Goal: Contribute content

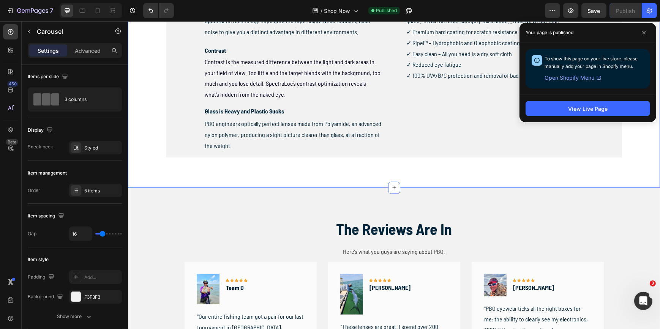
click at [369, 182] on div "Different Strategy. Different Tech. Heading PBO was founded on a lens first str…" at bounding box center [394, 8] width 532 height 359
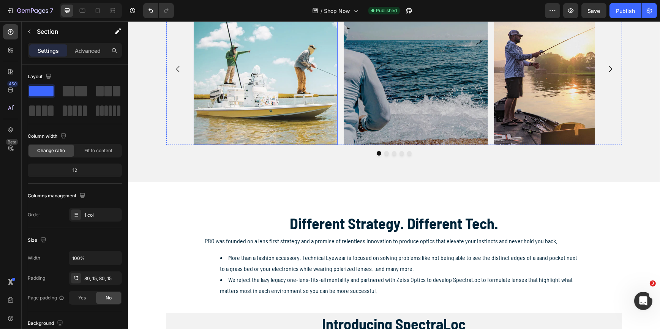
scroll to position [397, 0]
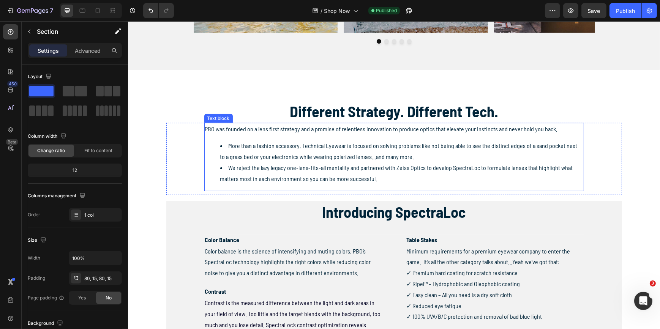
click at [314, 146] on span "More than a fashion accessory, Technical Eyewear is focused on solving problems…" at bounding box center [398, 151] width 357 height 18
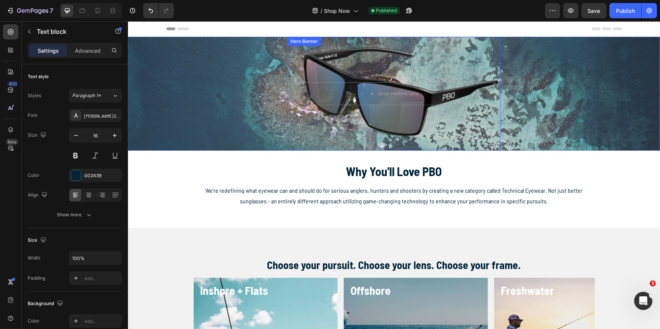
scroll to position [34, 0]
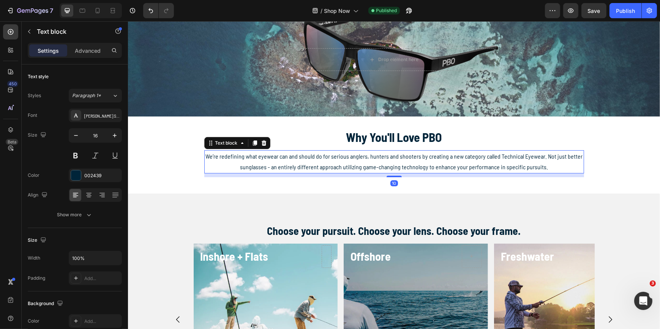
click at [509, 157] on span "We’re redefining what eyewear can and should do for serious anglers, hunters an…" at bounding box center [393, 162] width 377 height 18
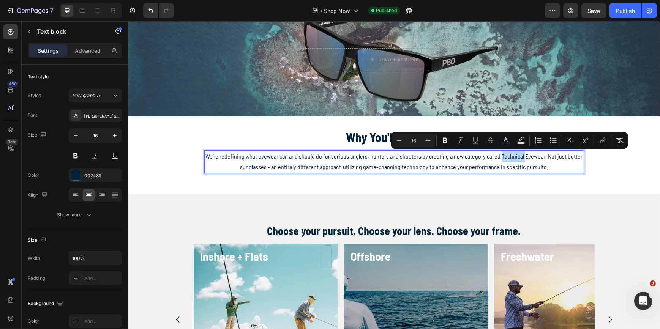
click at [513, 156] on span "We’re redefining what eyewear can and should do for serious anglers, hunters an…" at bounding box center [393, 162] width 377 height 18
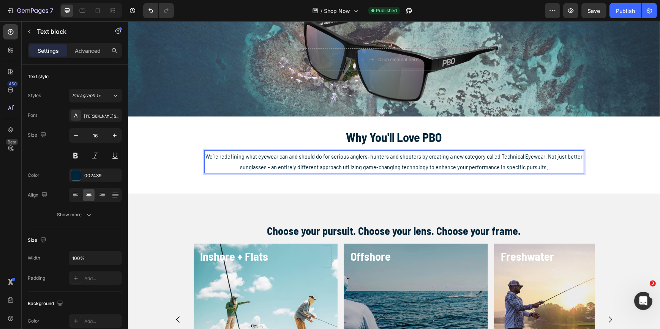
click at [500, 156] on span "We’re redefining what eyewear can and should do for serious anglers, hunters an…" at bounding box center [393, 162] width 377 height 18
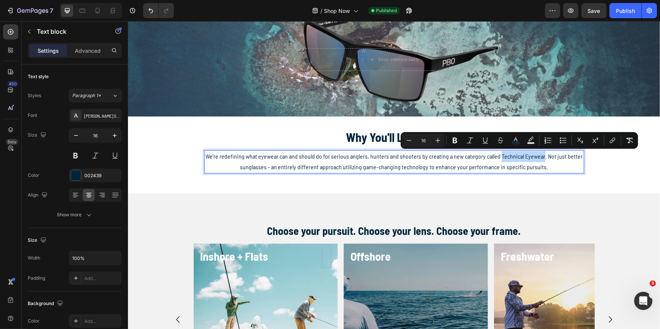
drag, startPoint x: 498, startPoint y: 156, endPoint x: 540, endPoint y: 157, distance: 42.1
click at [540, 157] on span "We’re redefining what eyewear can and should do for serious anglers, hunters an…" at bounding box center [393, 162] width 377 height 18
click at [457, 140] on icon "Editor contextual toolbar" at bounding box center [455, 141] width 8 height 8
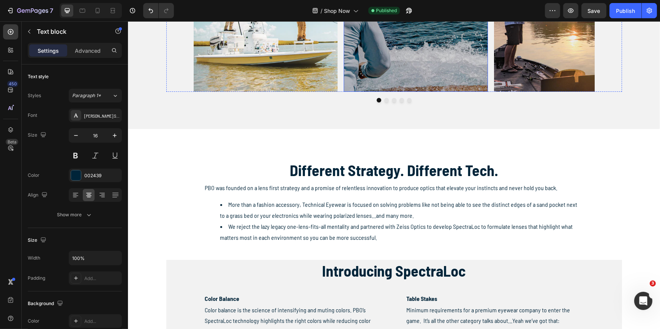
scroll to position [380, 0]
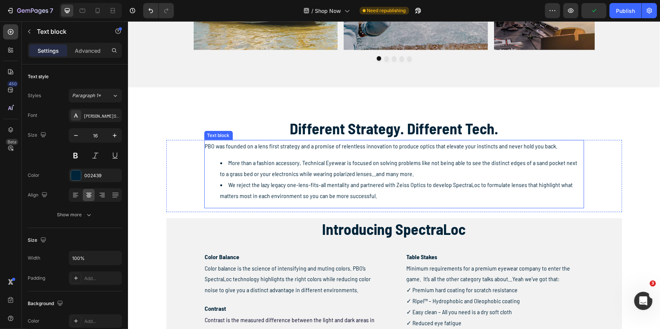
click at [302, 165] on span "More than a fashion accessory, Technical Eyewear is focused on solving problems…" at bounding box center [398, 168] width 357 height 18
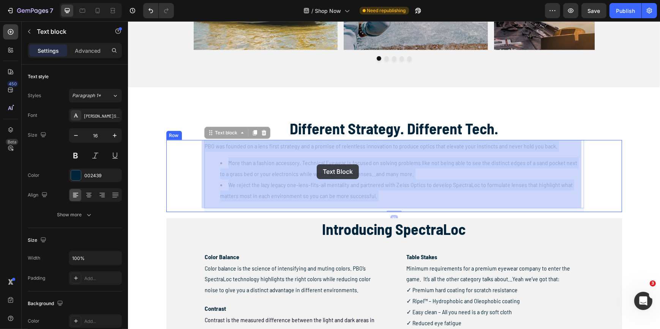
drag, startPoint x: 300, startPoint y: 164, endPoint x: 316, endPoint y: 164, distance: 16.3
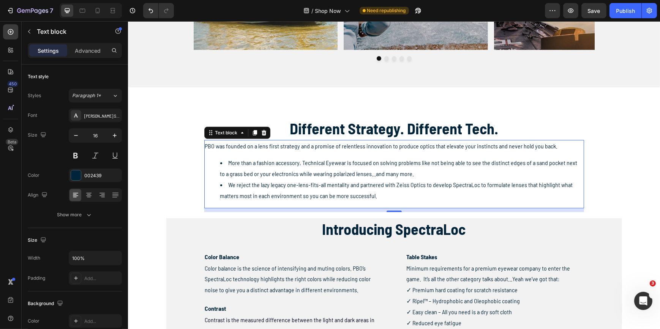
click at [301, 163] on span "More than a fashion accessory, Technical Eyewear is focused on solving problems…" at bounding box center [398, 168] width 357 height 18
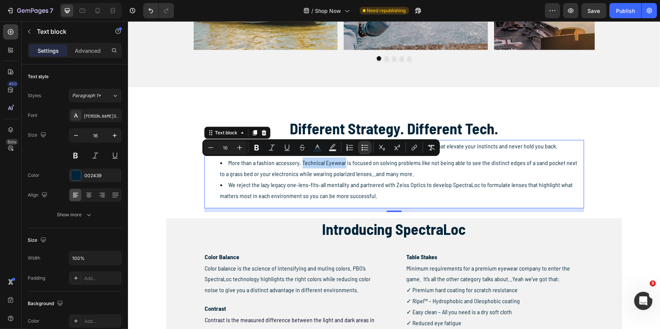
drag, startPoint x: 300, startPoint y: 163, endPoint x: 342, endPoint y: 165, distance: 42.2
click at [342, 165] on span "More than a fashion accessory, Technical Eyewear is focused on solving problems…" at bounding box center [398, 168] width 357 height 18
click at [254, 148] on icon "Editor contextual toolbar" at bounding box center [257, 148] width 8 height 8
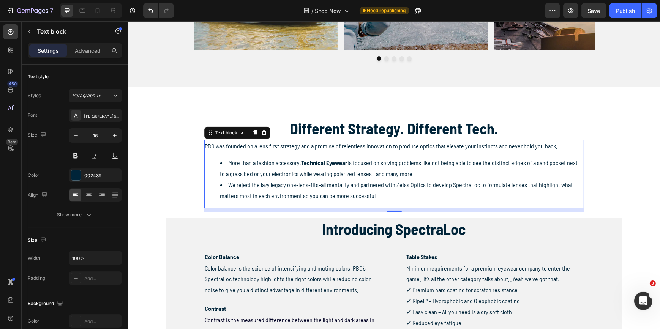
click at [449, 186] on span "We reject the lazy legacy one-lens-fits-all mentality and partnered with Zeiss …" at bounding box center [396, 190] width 353 height 18
drag, startPoint x: 447, startPoint y: 186, endPoint x: 474, endPoint y: 188, distance: 26.6
click at [474, 188] on span "We reject the lazy legacy one-lens-fits-all mentality and partnered with Zeiss …" at bounding box center [396, 190] width 353 height 18
click at [502, 183] on span "We reject the lazy legacy one-lens-fits-all mentality and partnered with Zeiss …" at bounding box center [396, 190] width 353 height 18
click at [431, 188] on span "We reject the lazy legacy one-lens-fits-all mentality and partnered with Zeiss …" at bounding box center [396, 190] width 353 height 18
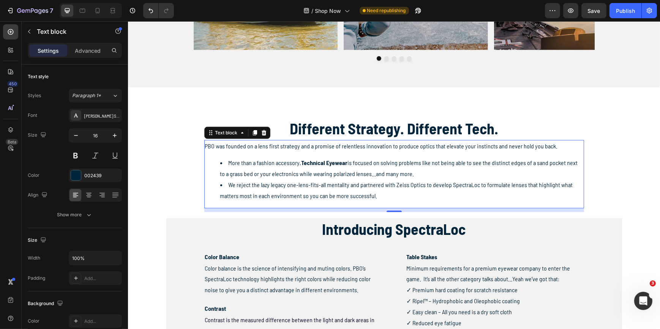
click at [451, 186] on span "We reject the lazy legacy one-lens-fits-all mentality and partnered with Zeiss …" at bounding box center [396, 190] width 353 height 18
drag, startPoint x: 448, startPoint y: 186, endPoint x: 473, endPoint y: 187, distance: 25.1
click at [473, 187] on span "We reject the lazy legacy one-lens-fits-all mentality and partnered with Zeiss …" at bounding box center [396, 190] width 353 height 18
drag, startPoint x: 341, startPoint y: 162, endPoint x: 72, endPoint y: 153, distance: 268.9
click at [72, 153] on button at bounding box center [76, 156] width 14 height 14
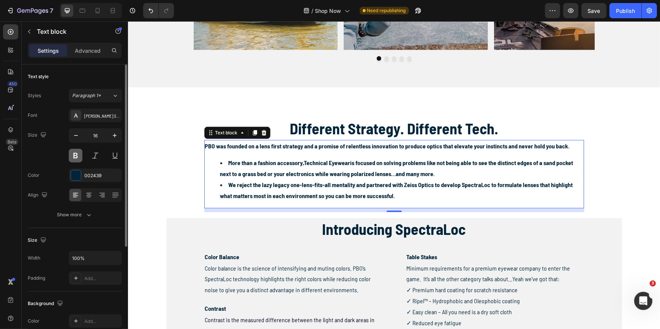
click at [72, 153] on button at bounding box center [76, 156] width 14 height 14
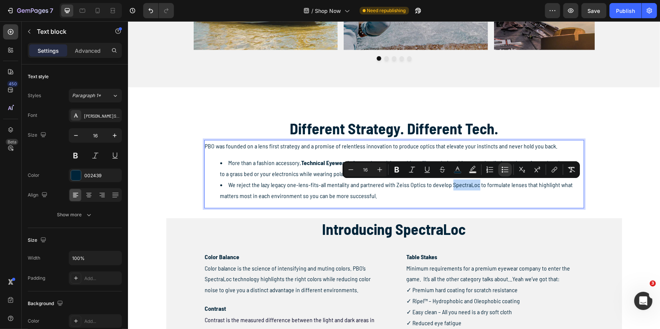
drag, startPoint x: 447, startPoint y: 186, endPoint x: 473, endPoint y: 188, distance: 25.9
click at [473, 188] on span "We reject the lazy legacy one-lens-fits-all mentality and partnered with Zeiss …" at bounding box center [396, 190] width 353 height 18
click at [399, 170] on icon "Editor contextual toolbar" at bounding box center [397, 170] width 8 height 8
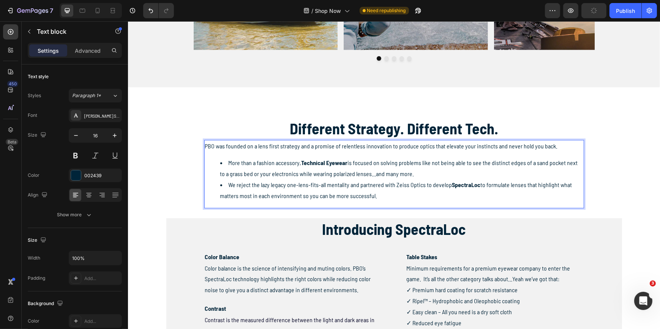
click at [476, 186] on span "We reject the lazy legacy one-lens-fits-all mentality and partnered with Zeiss …" at bounding box center [396, 190] width 352 height 18
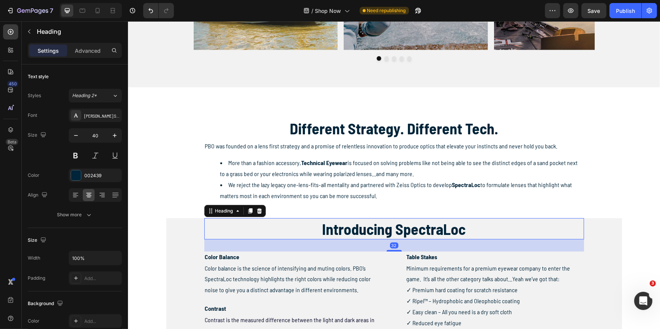
click at [438, 224] on h2 "Introducing SpectraLoc" at bounding box center [394, 228] width 380 height 21
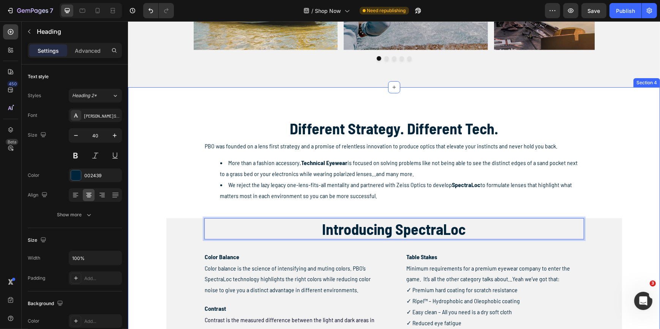
click at [146, 220] on div "Different Strategy. Different Tech. Heading PBO was founded on a lens first str…" at bounding box center [393, 267] width 520 height 298
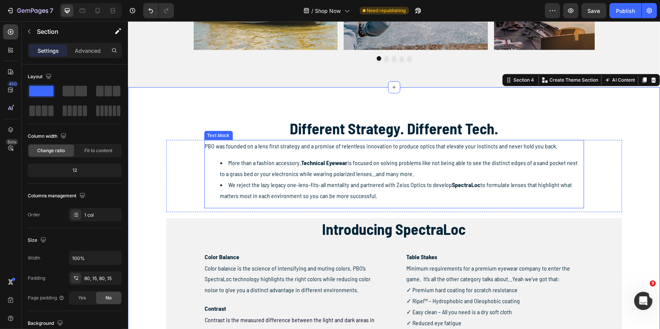
click at [321, 196] on span "We reject the lazy legacy one-lens-fits-all mentality and partnered with Zeiss …" at bounding box center [396, 190] width 352 height 18
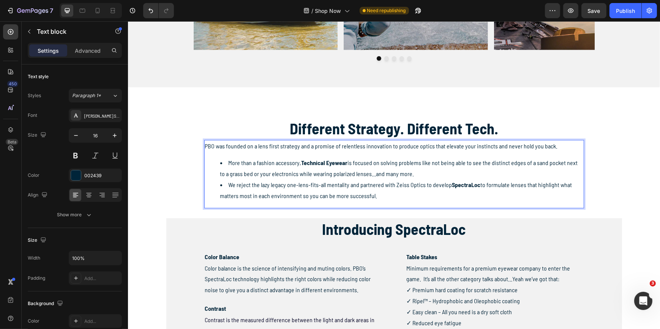
click at [303, 196] on span "We reject the lazy legacy one-lens-fits-all mentality and partnered with Zeiss …" at bounding box center [396, 190] width 352 height 18
click at [296, 196] on span "We reject the lazy legacy one-lens-fits-all mentality and partnered with Zeiss …" at bounding box center [396, 190] width 352 height 18
click at [298, 197] on span "We reject the lazy legacy one-lens-fits-all mentality and partnered with Zeiss …" at bounding box center [396, 190] width 352 height 18
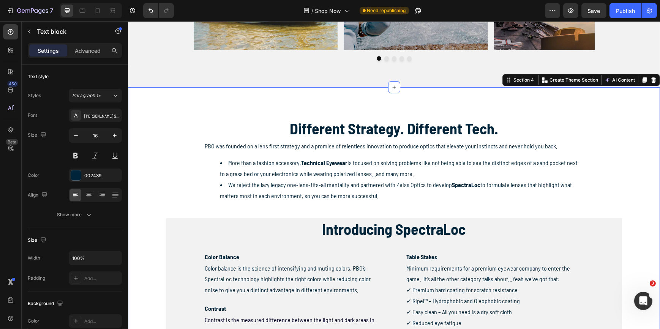
click at [624, 208] on div "Different Strategy. Different Tech. Heading PBO was founded on a lens first str…" at bounding box center [393, 267] width 520 height 298
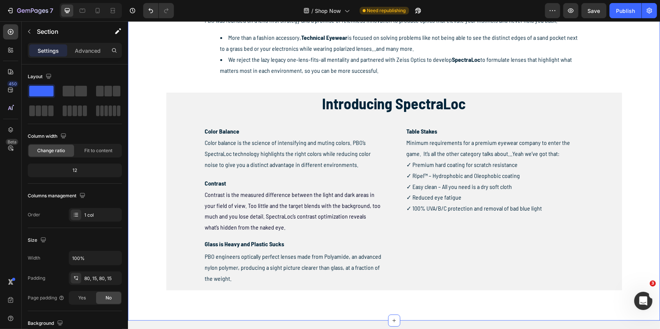
scroll to position [517, 0]
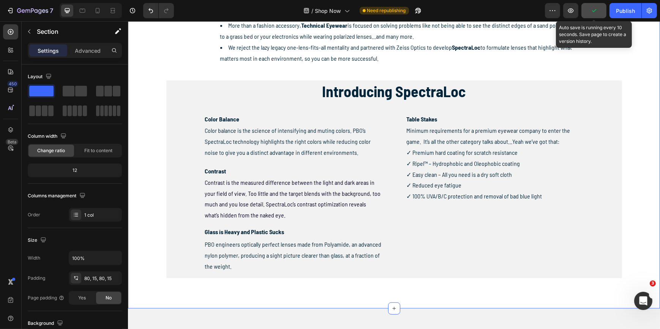
click at [592, 14] on button "button" at bounding box center [593, 10] width 25 height 15
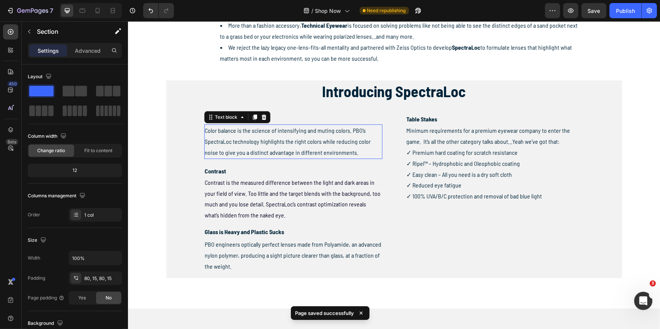
click at [334, 133] on span "Color balance is the science of intensifying and muting colors. PBO’s SpectraLo…" at bounding box center [288, 141] width 166 height 29
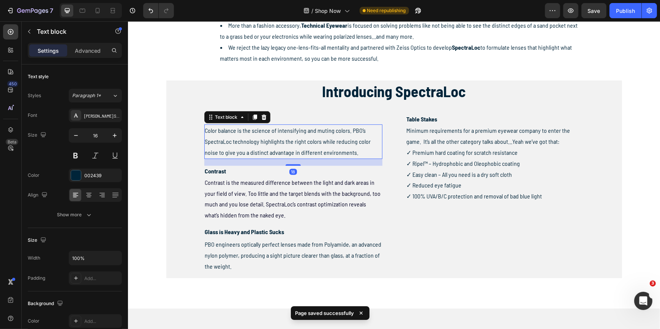
click at [210, 142] on span "Color balance is the science of intensifying and muting colors. PBO’s SpectraLo…" at bounding box center [288, 141] width 166 height 29
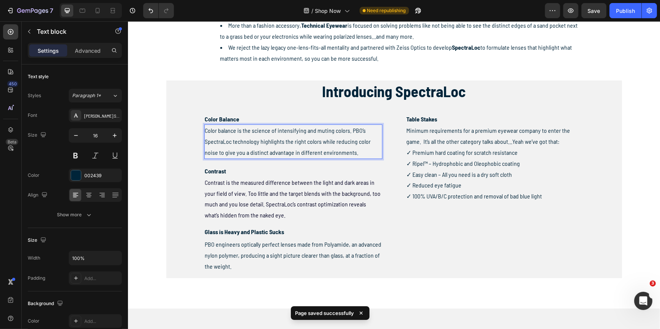
click at [210, 144] on span "Color balance is the science of intensifying and muting colors. PBO’s SpectraLo…" at bounding box center [288, 141] width 166 height 29
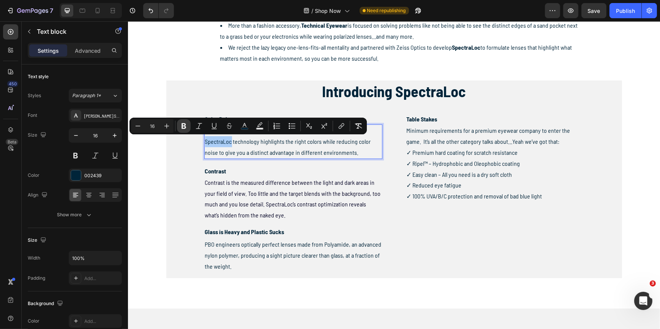
click at [178, 124] on button "Bold" at bounding box center [184, 126] width 14 height 14
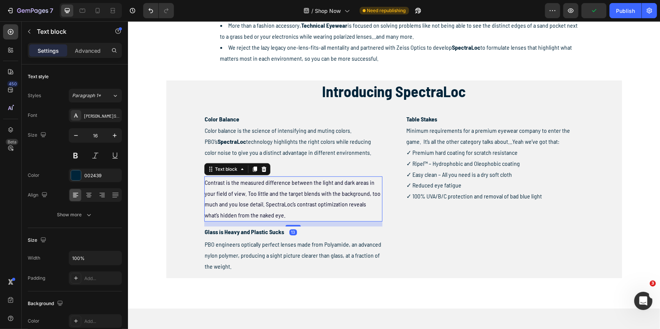
click at [279, 206] on span "Contrast is the measured difference between the light and dark areas in your fi…" at bounding box center [293, 199] width 176 height 40
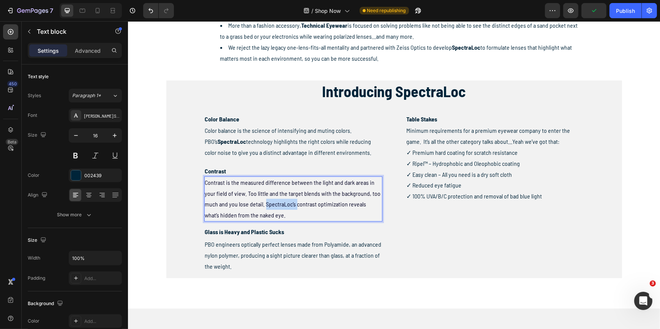
click at [279, 206] on span "Contrast is the measured difference between the light and dark areas in your fi…" at bounding box center [293, 199] width 176 height 40
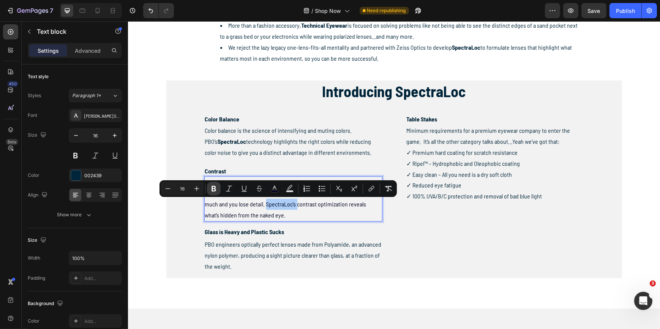
click at [210, 190] on icon "Editor contextual toolbar" at bounding box center [214, 189] width 8 height 8
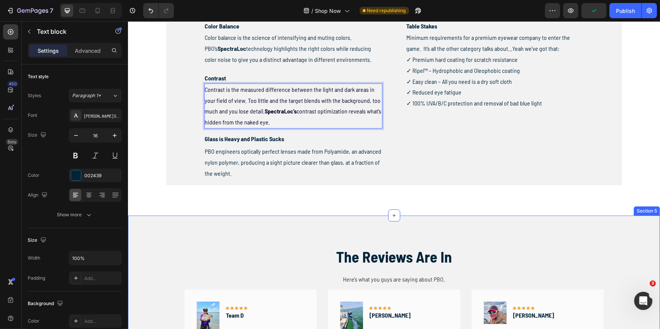
scroll to position [448, 0]
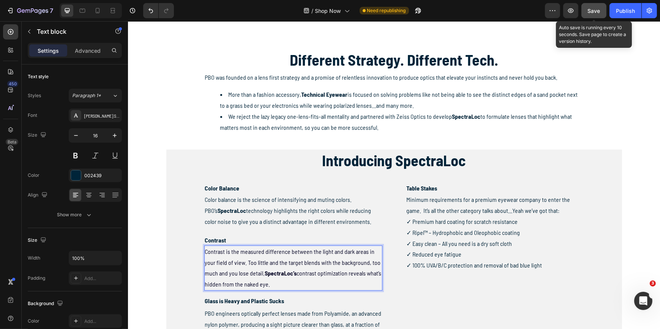
click at [596, 12] on span "Save" at bounding box center [594, 11] width 13 height 6
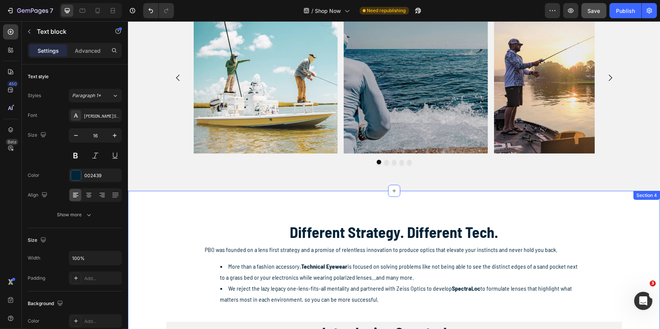
scroll to position [207, 0]
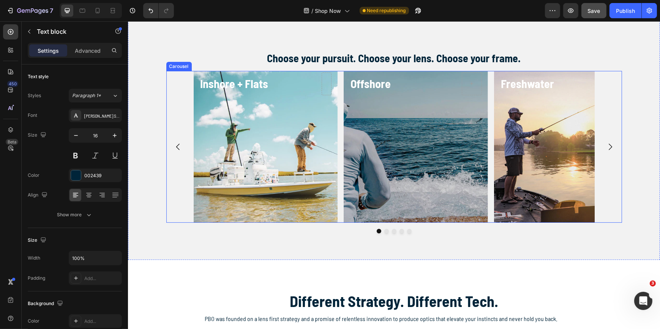
click at [608, 145] on icon "Carousel Next Arrow" at bounding box center [609, 147] width 3 height 6
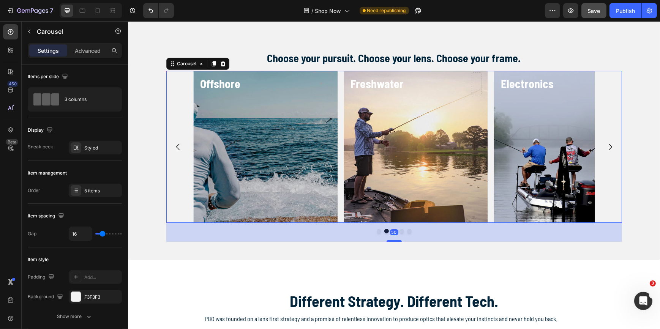
click at [608, 145] on icon "Carousel Next Arrow" at bounding box center [609, 147] width 3 height 6
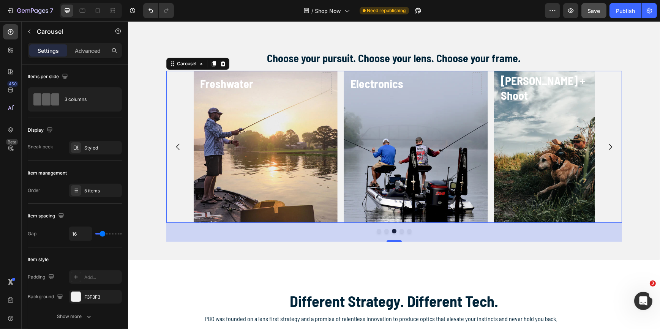
click at [608, 145] on icon "Carousel Next Arrow" at bounding box center [609, 147] width 3 height 6
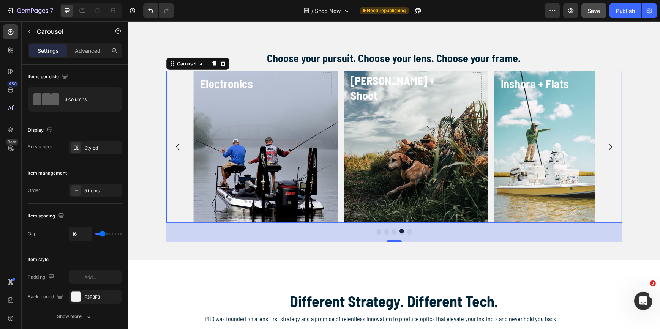
click at [608, 145] on icon "Carousel Next Arrow" at bounding box center [609, 147] width 3 height 6
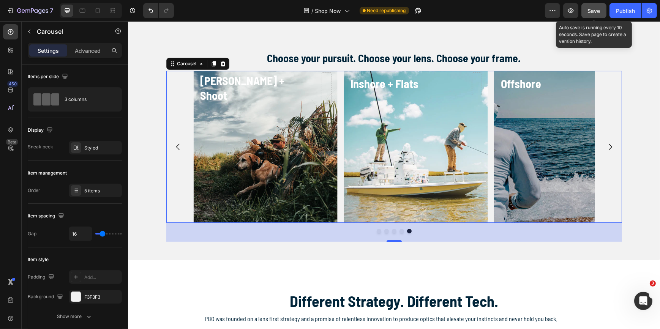
click at [594, 8] on span "Save" at bounding box center [594, 11] width 13 height 6
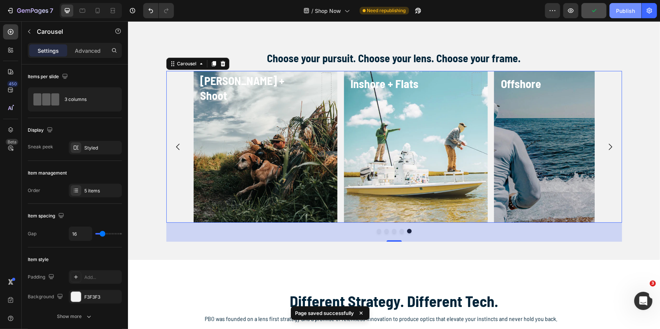
click at [622, 10] on div "Publish" at bounding box center [625, 11] width 19 height 8
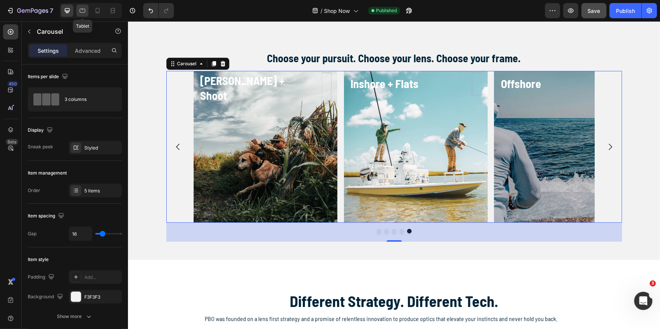
click at [82, 11] on icon at bounding box center [83, 11] width 8 height 8
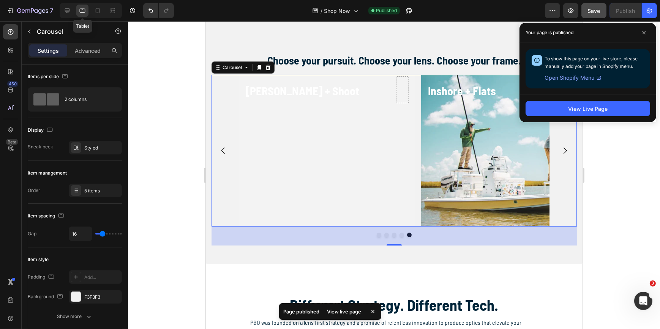
scroll to position [233, 0]
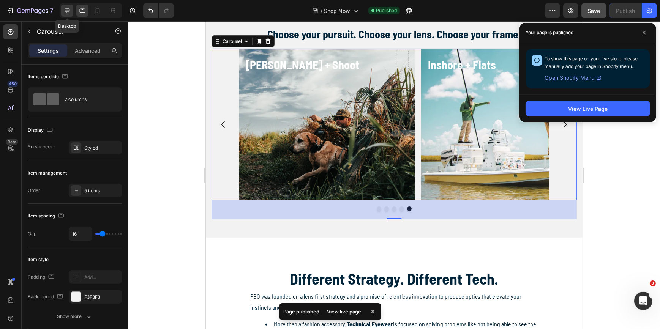
click at [67, 11] on icon at bounding box center [67, 11] width 8 height 8
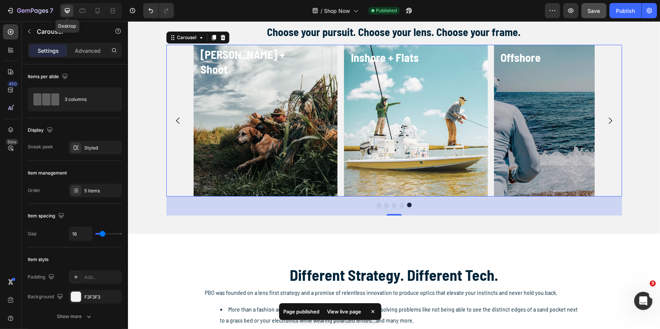
scroll to position [230, 0]
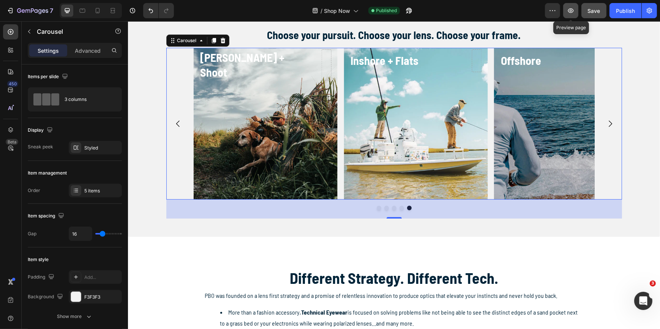
click at [574, 11] on icon "button" at bounding box center [571, 11] width 8 height 8
click at [81, 10] on icon at bounding box center [83, 11] width 8 height 8
type input "100%"
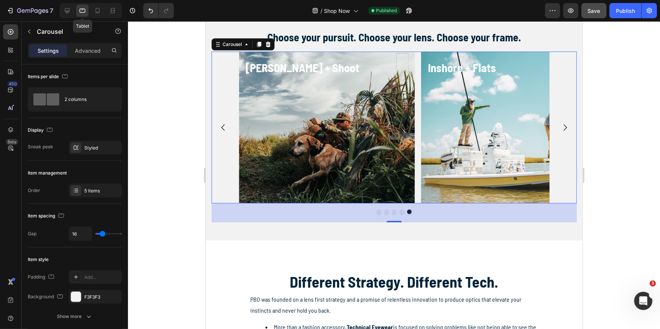
scroll to position [233, 0]
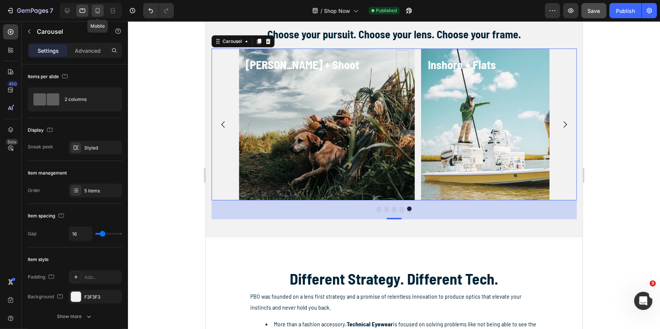
click at [96, 10] on icon at bounding box center [98, 10] width 4 height 5
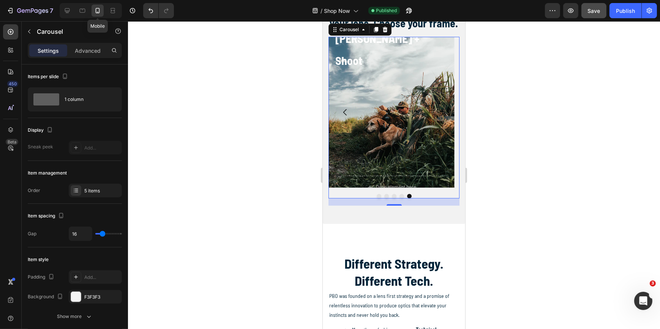
scroll to position [260, 0]
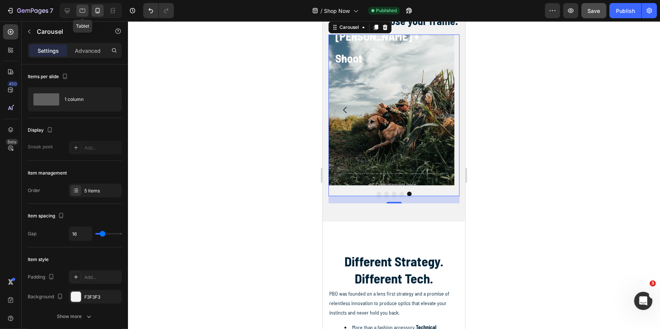
click at [79, 10] on icon at bounding box center [83, 11] width 8 height 8
type input "400"
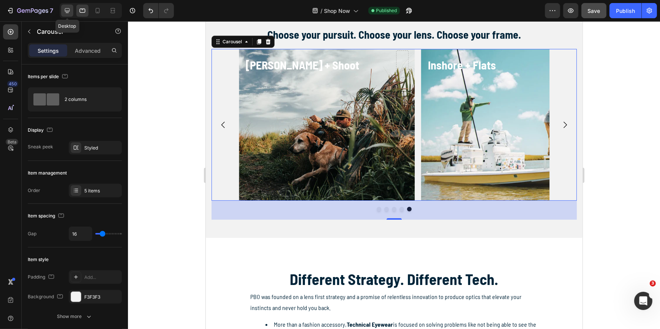
click at [66, 9] on icon at bounding box center [67, 11] width 8 height 8
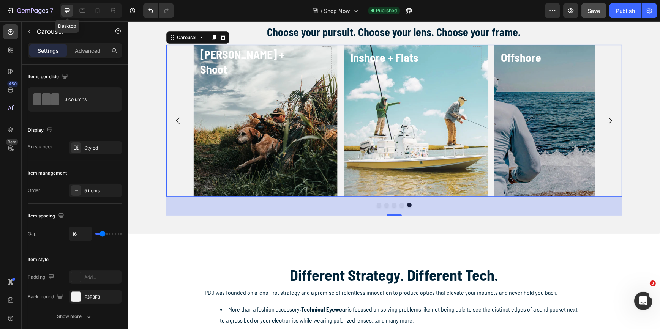
scroll to position [230, 0]
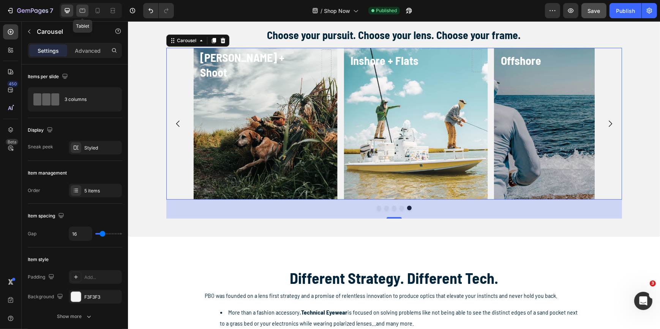
click at [79, 11] on icon at bounding box center [83, 11] width 8 height 8
type input "100%"
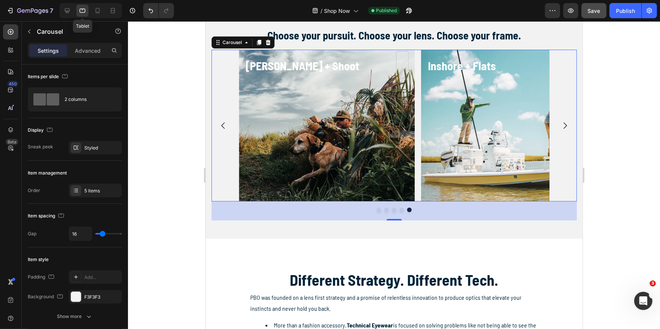
scroll to position [233, 0]
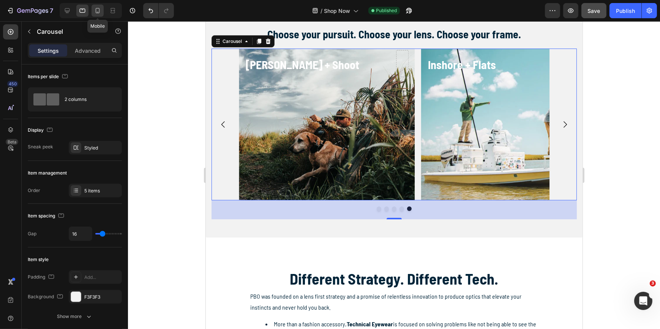
click at [97, 11] on icon at bounding box center [98, 11] width 8 height 8
type input "Auto"
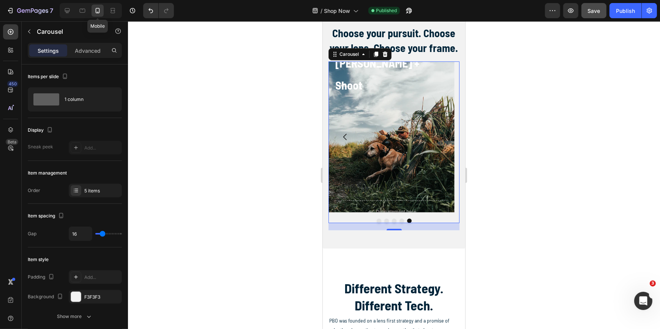
scroll to position [260, 0]
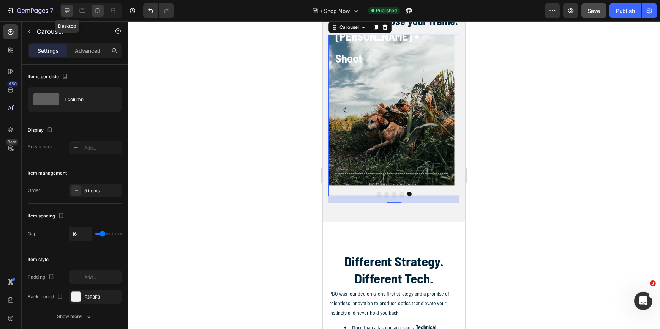
click at [69, 10] on icon at bounding box center [67, 11] width 8 height 8
type input "1200"
type input "400"
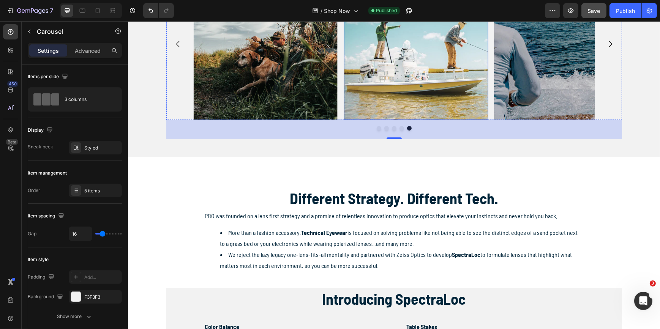
scroll to position [334, 0]
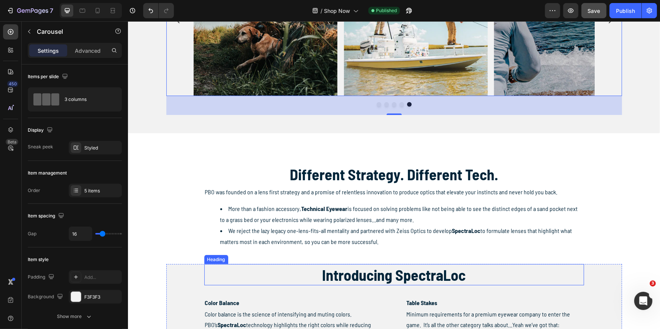
click at [463, 278] on h2 "Introducing SpectraLoc" at bounding box center [394, 274] width 380 height 21
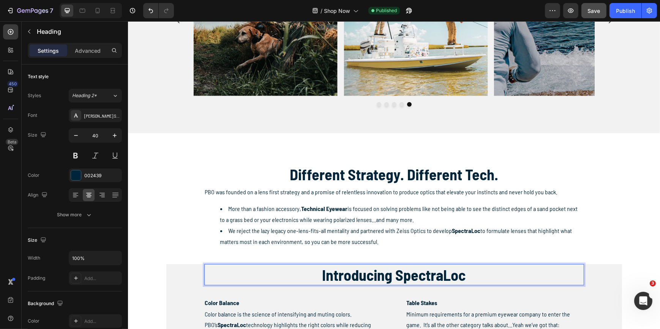
click at [462, 277] on h2 "Introducing SpectraLoc" at bounding box center [394, 274] width 380 height 21
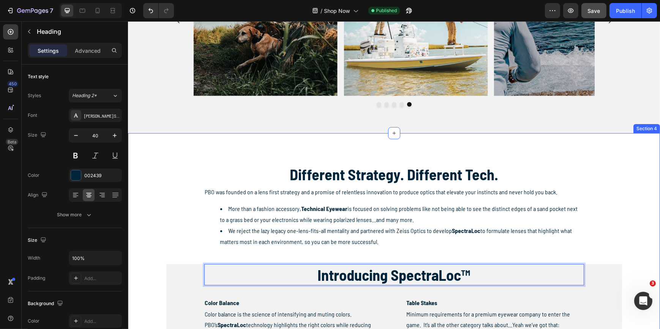
click at [628, 222] on div "Different Strategy. Different Tech. Heading PBO was founded on a lens first str…" at bounding box center [393, 313] width 520 height 298
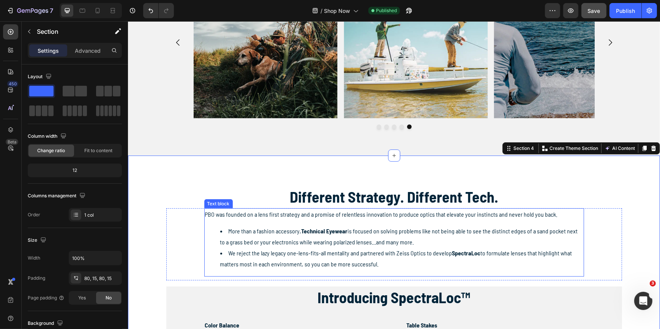
scroll to position [299, 0]
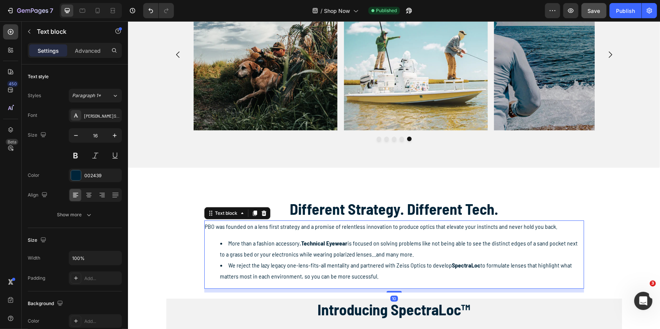
click at [474, 266] on strong "SpectraLoc" at bounding box center [466, 265] width 28 height 7
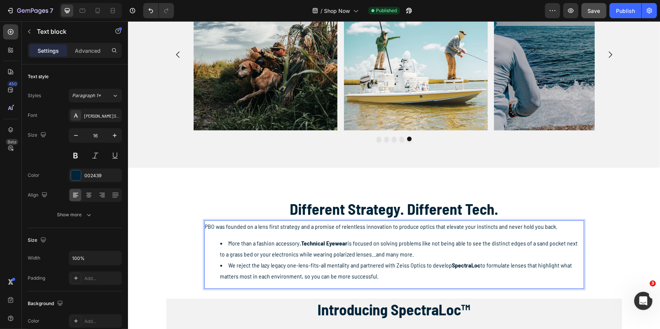
click at [475, 266] on strong "SpectraLoc" at bounding box center [466, 265] width 28 height 7
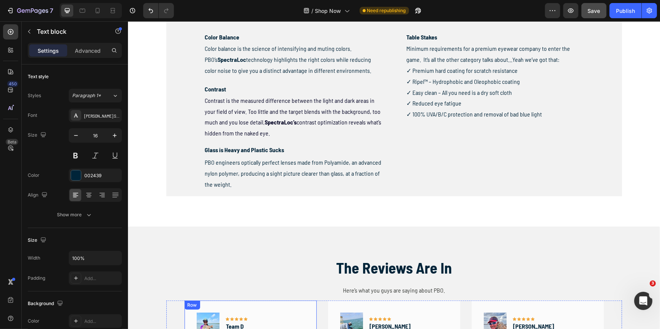
scroll to position [552, 0]
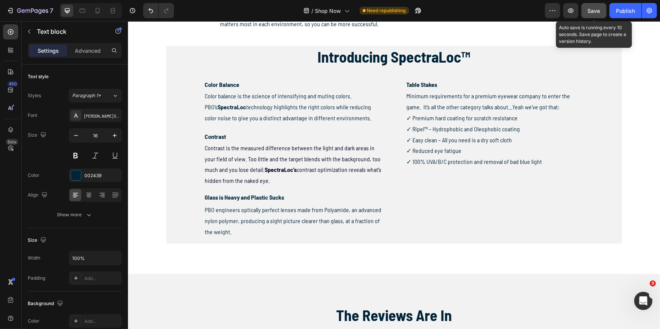
click at [594, 13] on span "Save" at bounding box center [594, 11] width 13 height 6
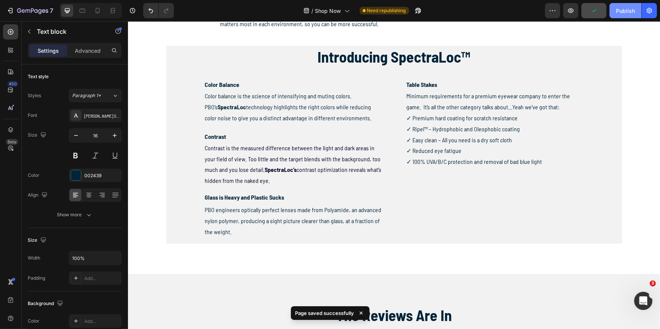
click at [622, 14] on div "Publish" at bounding box center [625, 11] width 19 height 8
